Goal: Task Accomplishment & Management: Manage account settings

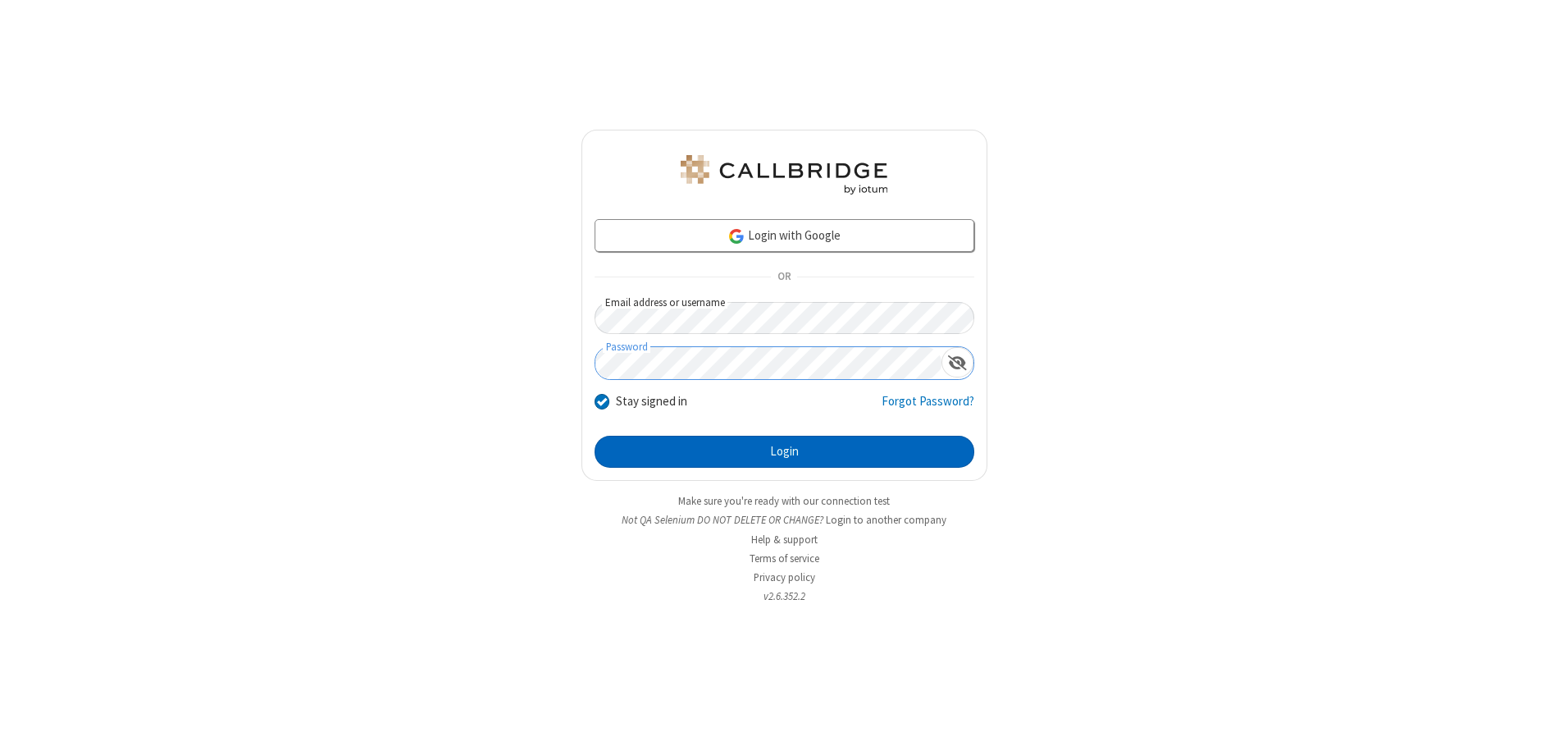
click at [784, 452] on button "Login" at bounding box center [785, 452] width 379 height 33
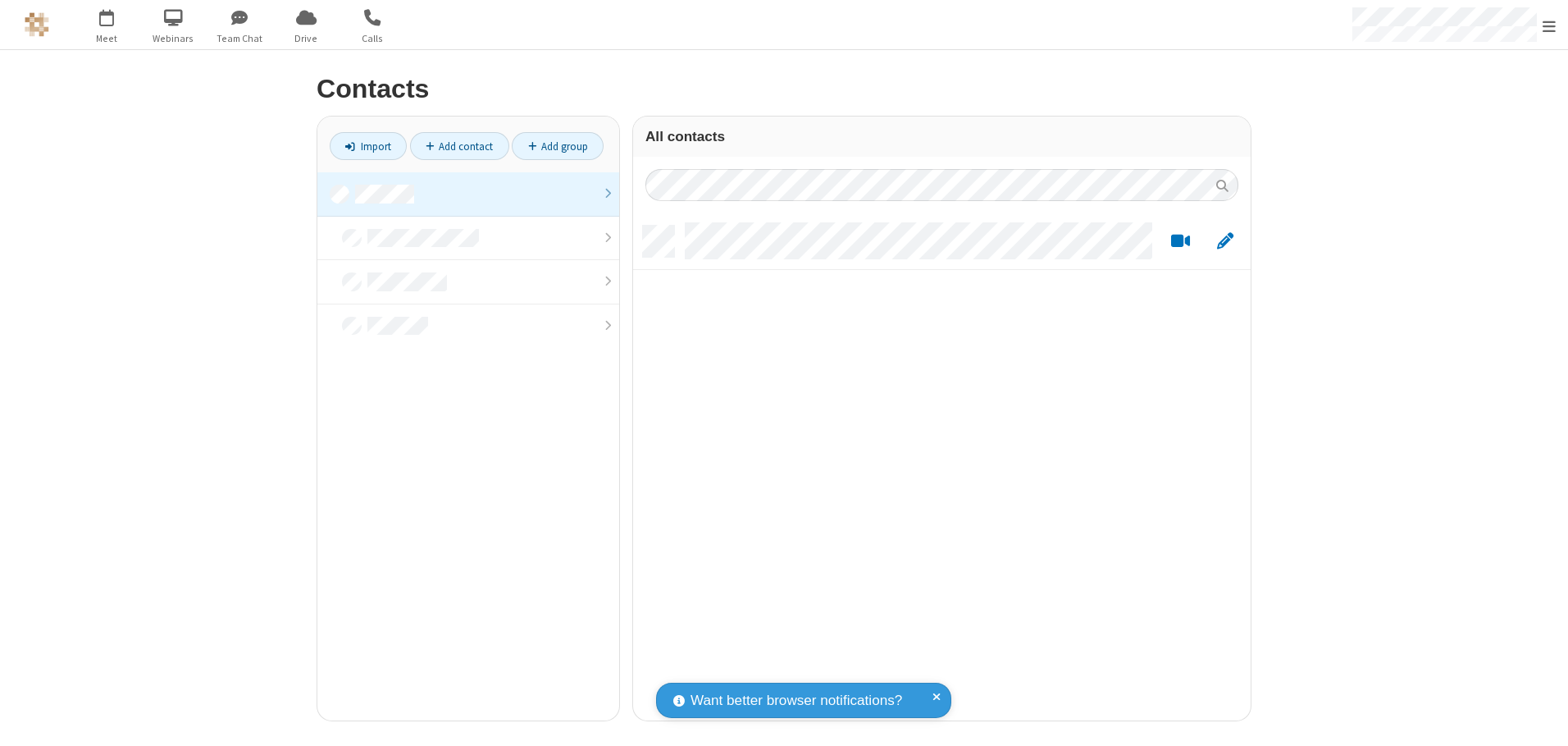
scroll to position [495, 605]
click at [468, 194] on link at bounding box center [468, 194] width 302 height 44
click at [460, 146] on link "Add contact" at bounding box center [460, 146] width 99 height 28
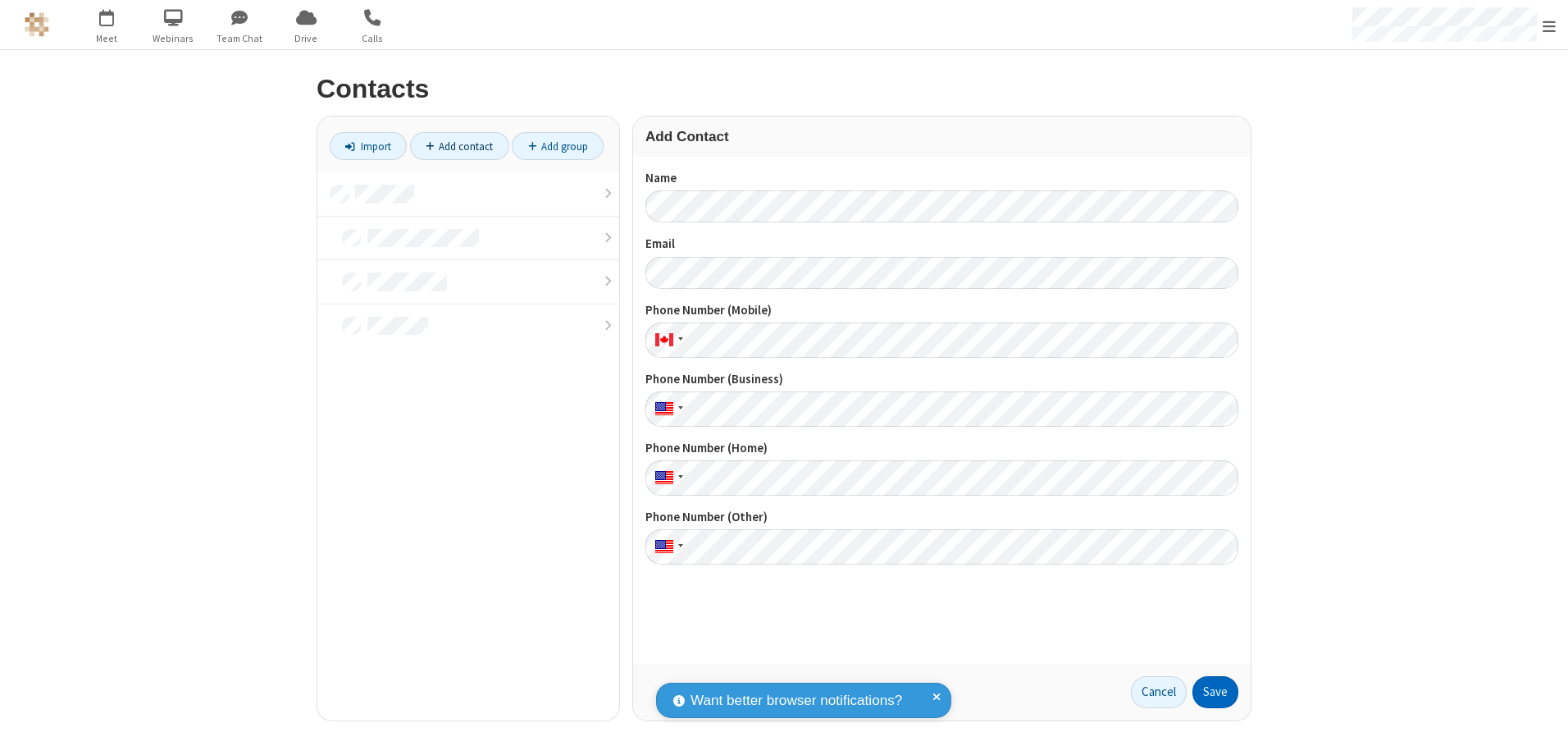
click at [1215, 692] on button "Save" at bounding box center [1215, 692] width 46 height 33
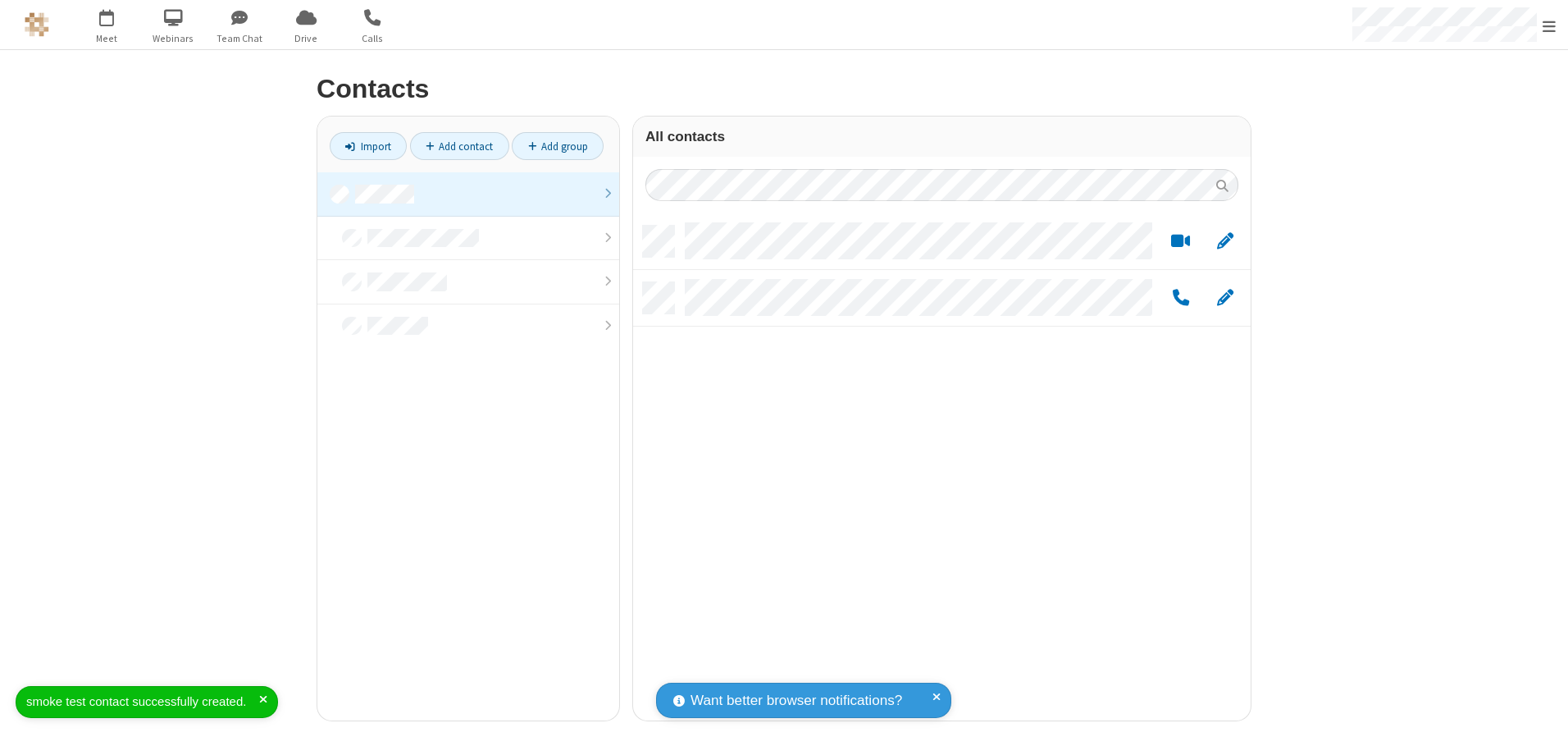
scroll to position [495, 605]
